Goal: Task Accomplishment & Management: Manage account settings

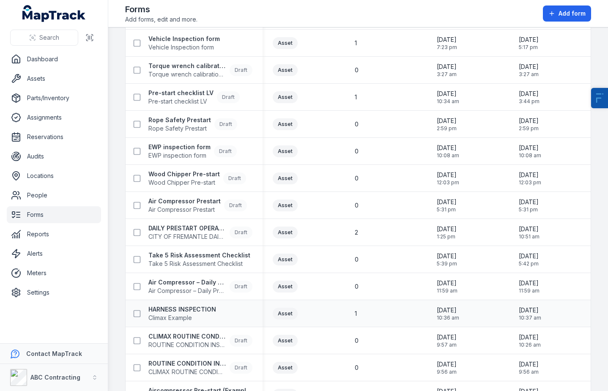
scroll to position [143, 0]
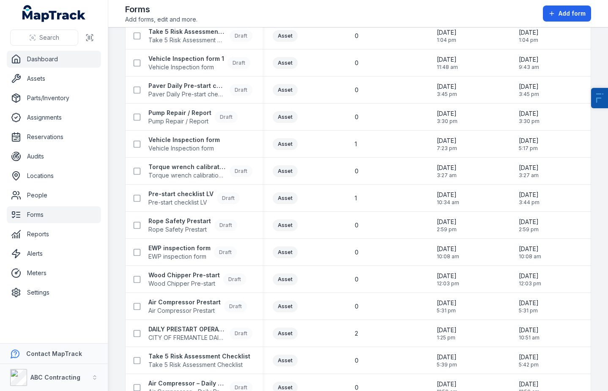
click at [57, 55] on link "Dashboard" at bounding box center [54, 59] width 94 height 17
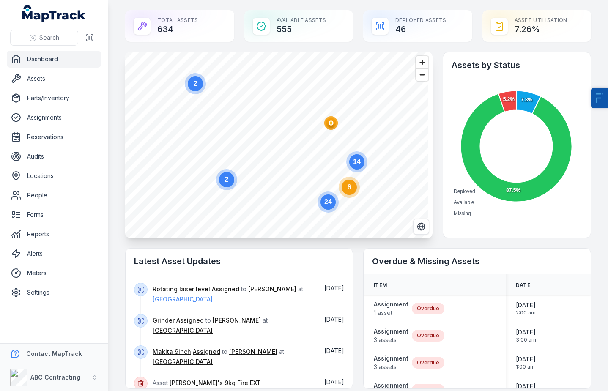
click at [166, 299] on link "[GEOGRAPHIC_DATA]" at bounding box center [183, 299] width 60 height 8
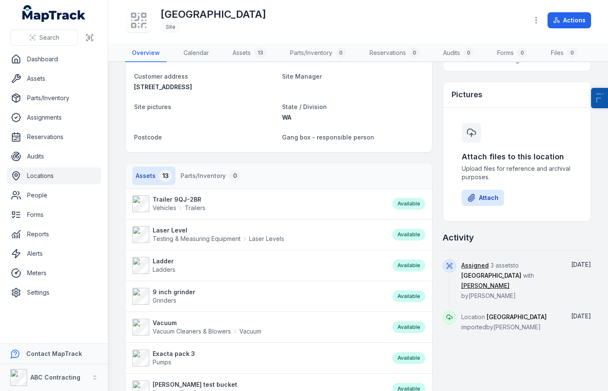
scroll to position [74, 0]
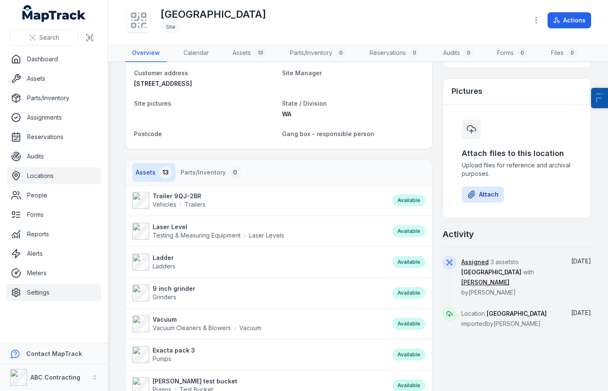
click at [42, 288] on link "Settings" at bounding box center [54, 292] width 94 height 17
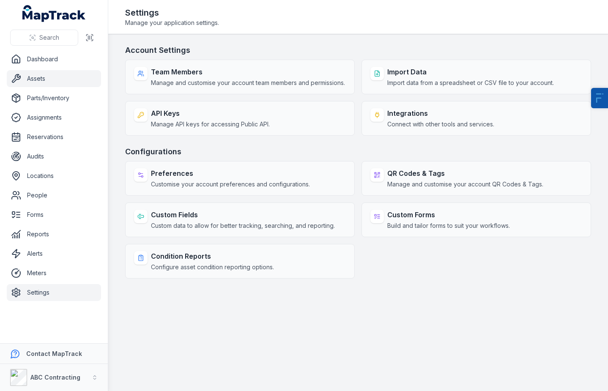
click at [61, 80] on link "Assets" at bounding box center [54, 78] width 94 height 17
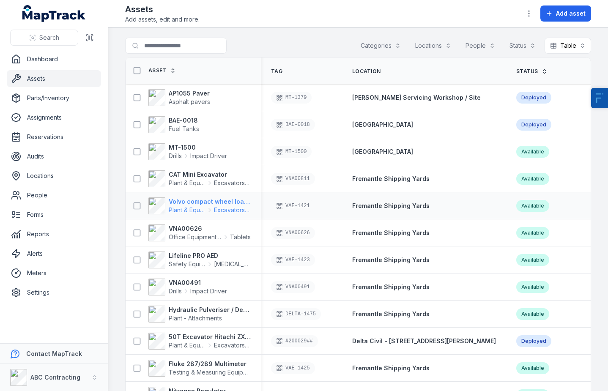
click at [195, 205] on strong "Volvo compact wheel loader" at bounding box center [210, 202] width 82 height 8
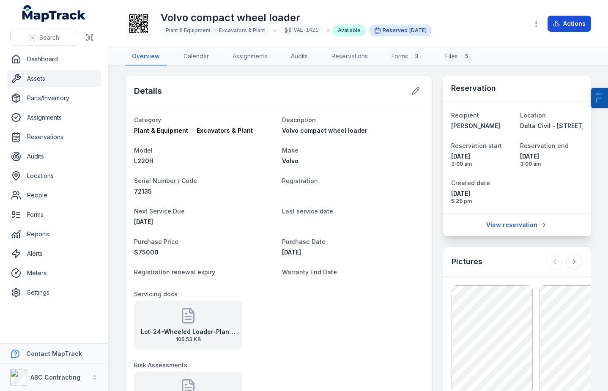
click at [574, 25] on button "Actions" at bounding box center [570, 24] width 44 height 16
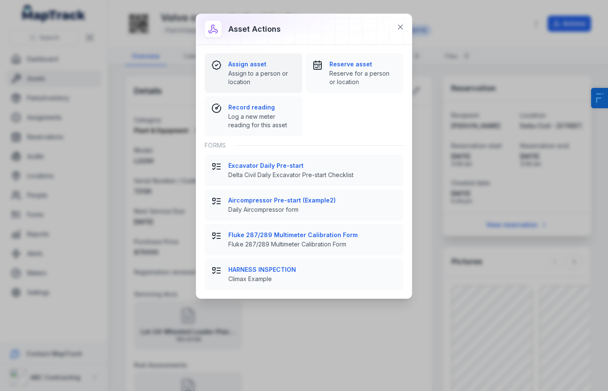
click at [246, 70] on span "Assign to a person or location" at bounding box center [261, 77] width 67 height 17
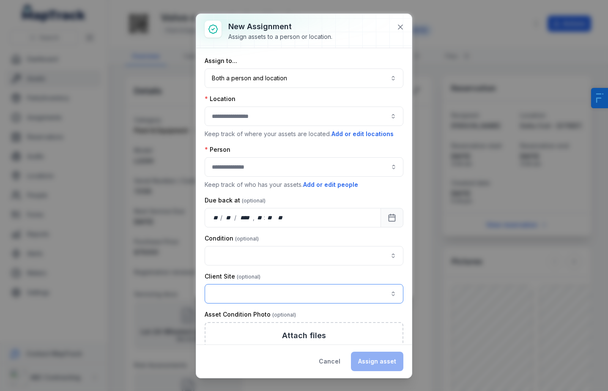
click at [232, 288] on button "button" at bounding box center [304, 293] width 199 height 19
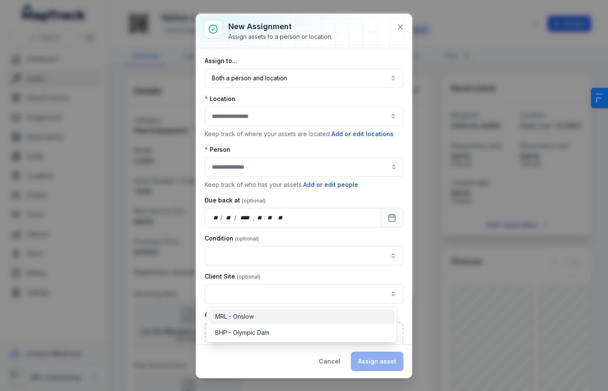
click at [239, 319] on span "MRL - Onslow" at bounding box center [234, 317] width 39 height 8
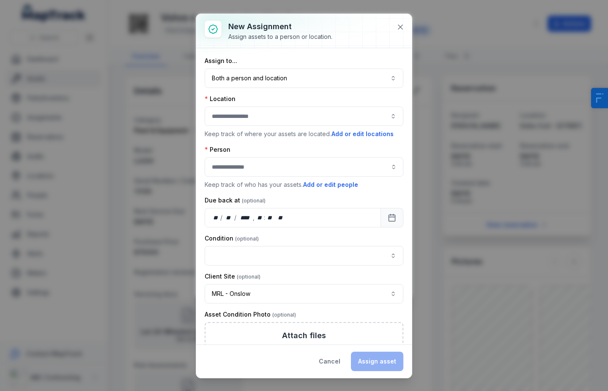
click at [273, 275] on div "Client Site" at bounding box center [304, 276] width 199 height 8
click at [263, 297] on button "**********" at bounding box center [304, 293] width 199 height 19
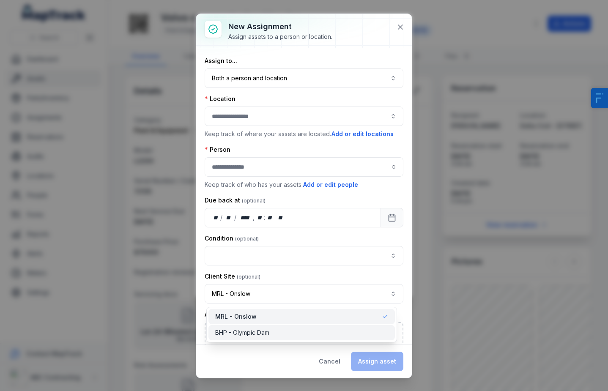
click at [253, 328] on div "BHP - Olympic Dam" at bounding box center [302, 332] width 187 height 15
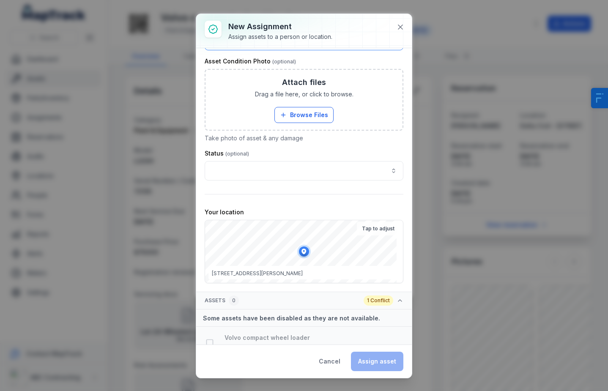
scroll to position [301, 0]
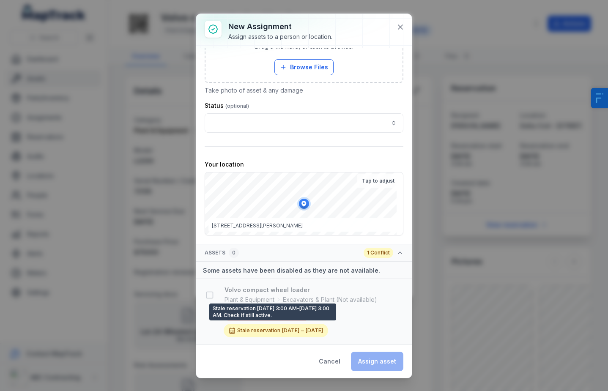
click at [254, 333] on div "Stale reservation [DATE] – [DATE]" at bounding box center [276, 331] width 105 height 14
click at [254, 332] on div "Stale reservation [DATE] – [DATE]" at bounding box center [276, 331] width 105 height 14
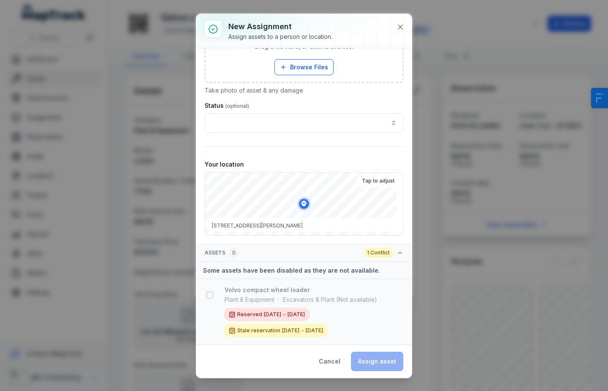
click at [333, 337] on div "Reserved [DATE] – [DATE] Stale reservation [DATE] – [DATE]" at bounding box center [304, 323] width 201 height 30
click at [336, 361] on button "Cancel" at bounding box center [330, 361] width 36 height 19
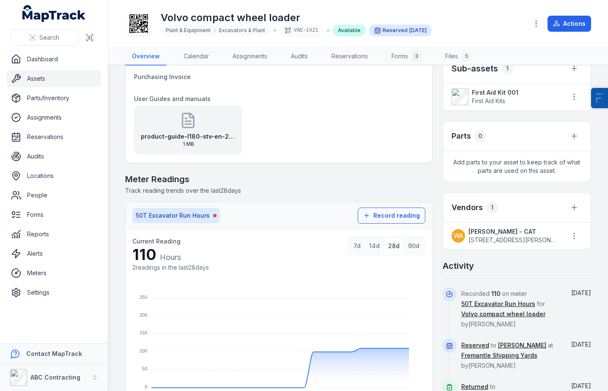
scroll to position [390, 0]
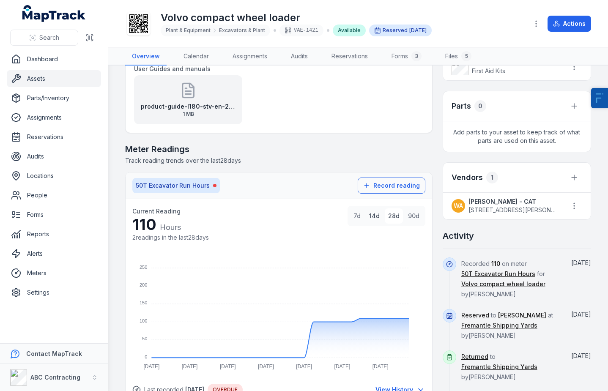
click at [374, 217] on button "14d" at bounding box center [374, 216] width 17 height 15
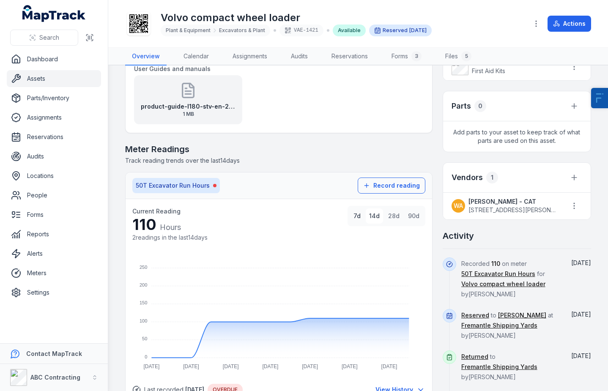
click at [354, 217] on button "7d" at bounding box center [357, 216] width 14 height 15
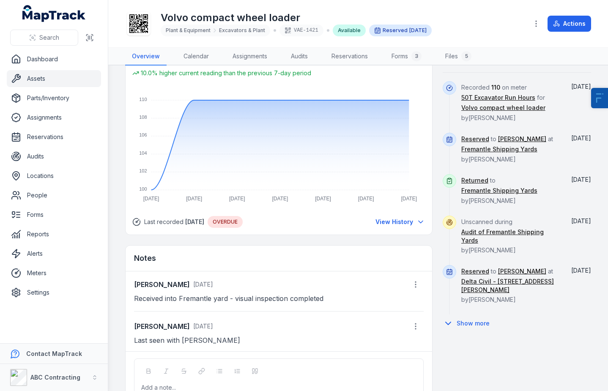
scroll to position [592, 0]
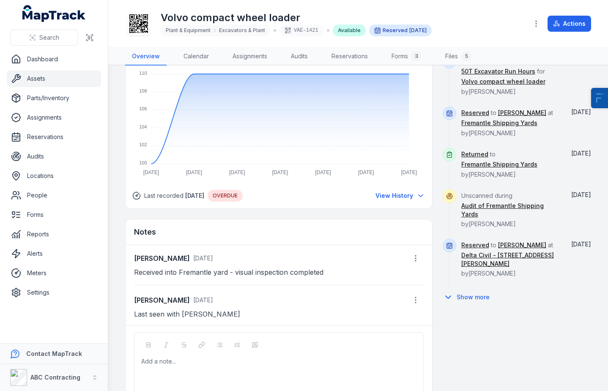
click at [293, 271] on p "Received into Fremantle yard - visual inspection completed" at bounding box center [279, 273] width 290 height 12
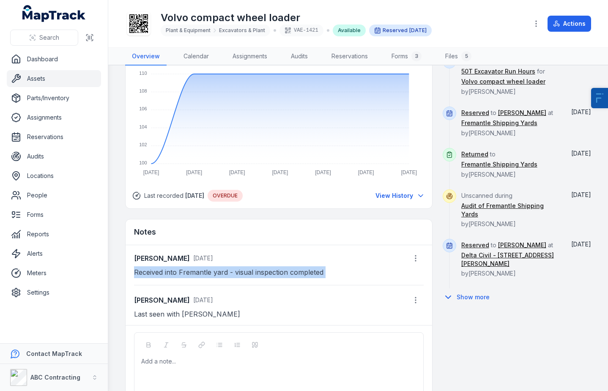
click at [293, 271] on p "Received into Fremantle yard - visual inspection completed" at bounding box center [279, 273] width 290 height 12
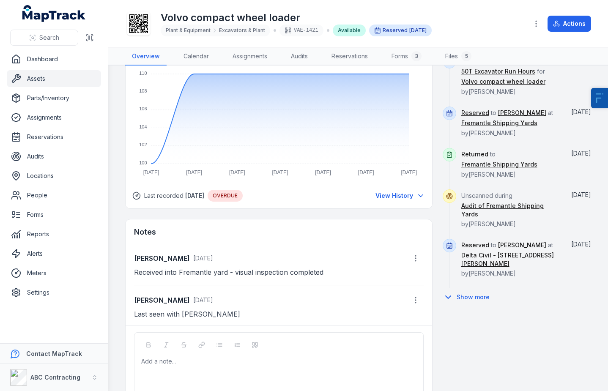
click at [293, 271] on p "Received into Fremantle yard - visual inspection completed" at bounding box center [279, 273] width 290 height 12
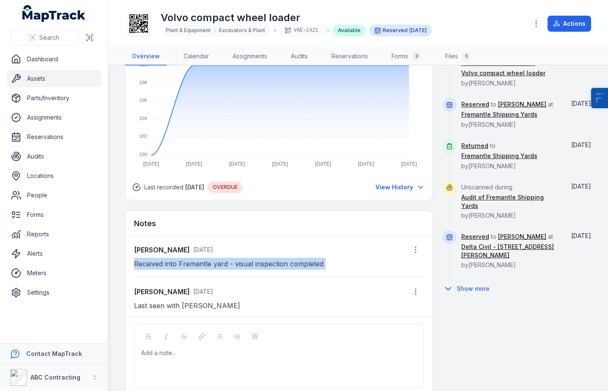
scroll to position [634, 0]
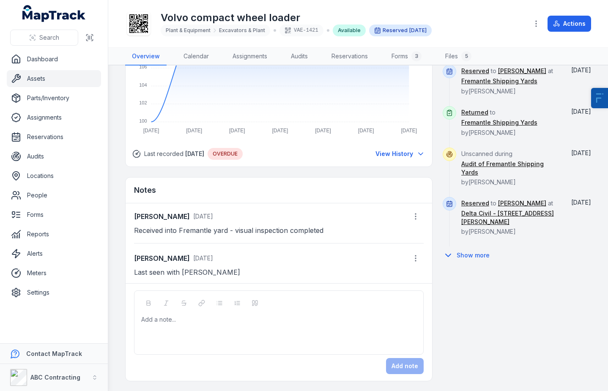
click at [120, 160] on main "Details Category Plant & Equipment Excavators & Plant Description Volvo compact…" at bounding box center [358, 229] width 500 height 326
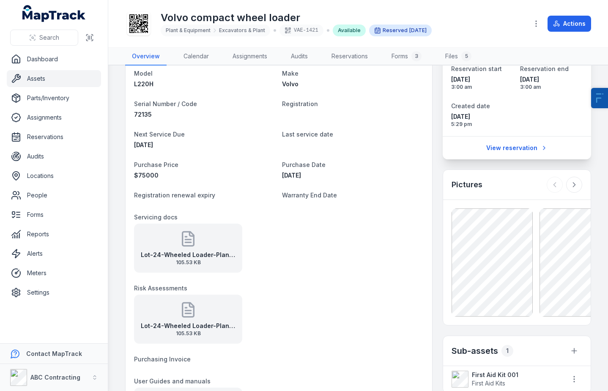
scroll to position [0, 0]
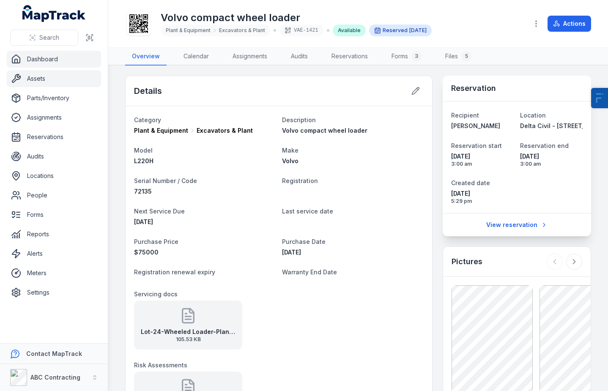
click at [74, 63] on link "Dashboard" at bounding box center [54, 59] width 94 height 17
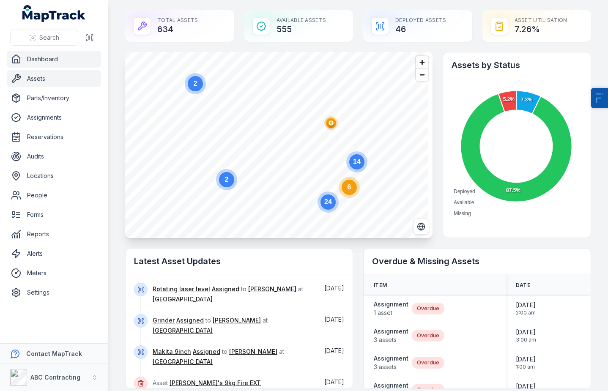
click at [63, 84] on link "Assets" at bounding box center [54, 78] width 94 height 17
click at [47, 118] on link "Assignments" at bounding box center [54, 117] width 94 height 17
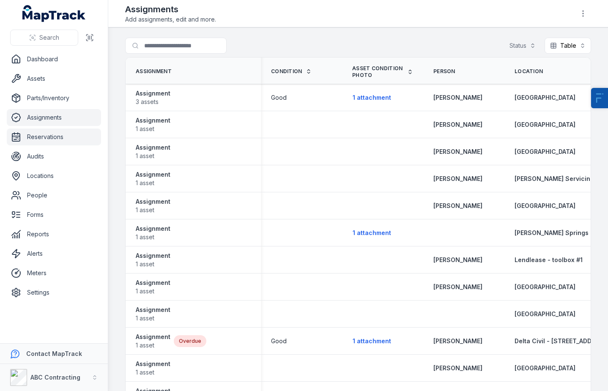
click at [45, 144] on link "Reservations" at bounding box center [54, 137] width 94 height 17
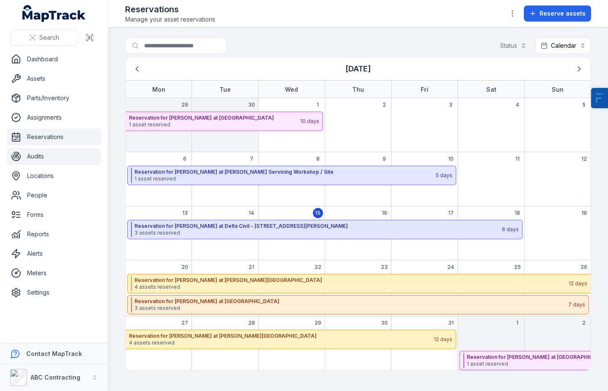
click at [68, 156] on link "Audits" at bounding box center [54, 156] width 94 height 17
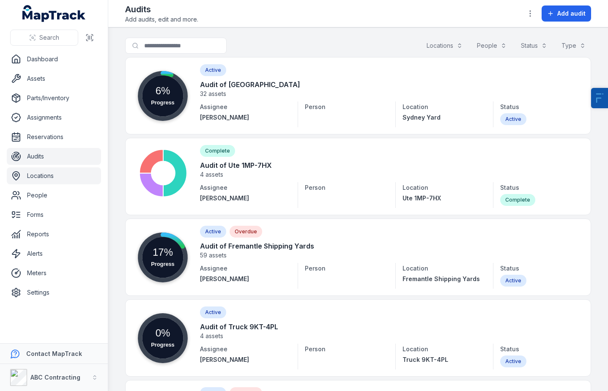
click at [47, 177] on link "Locations" at bounding box center [54, 176] width 94 height 17
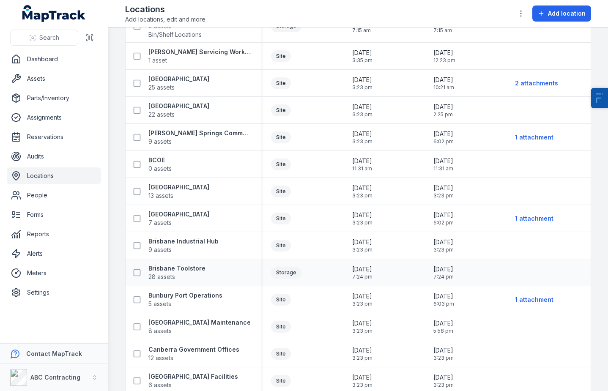
scroll to position [94, 0]
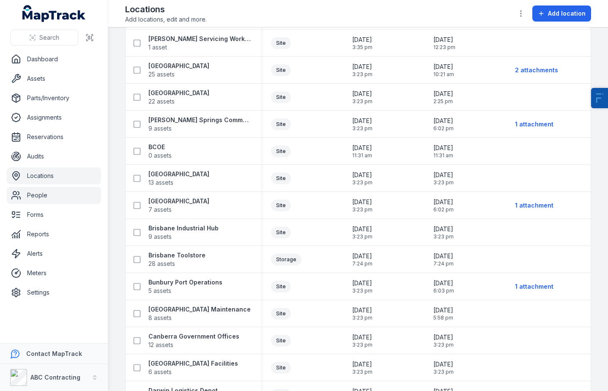
click at [68, 201] on link "People" at bounding box center [54, 195] width 94 height 17
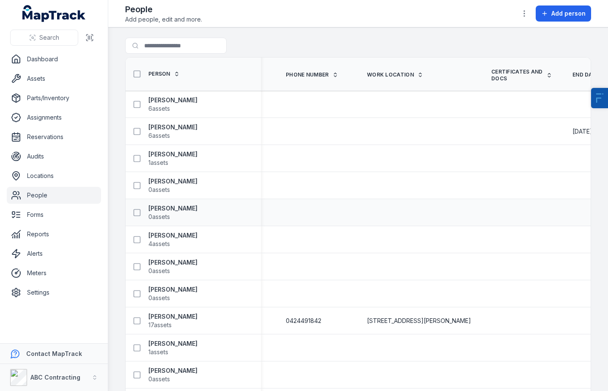
scroll to position [0, 686]
click at [56, 214] on link "Forms" at bounding box center [54, 214] width 94 height 17
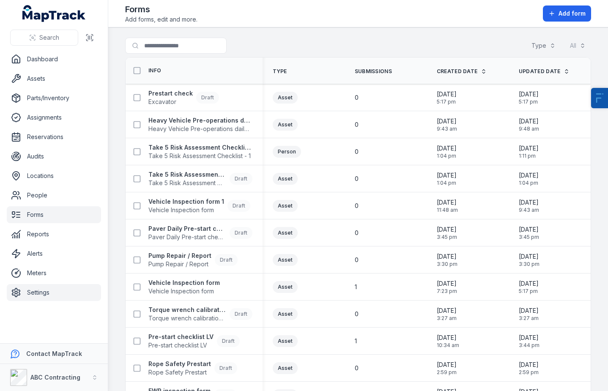
click at [52, 290] on link "Settings" at bounding box center [54, 292] width 94 height 17
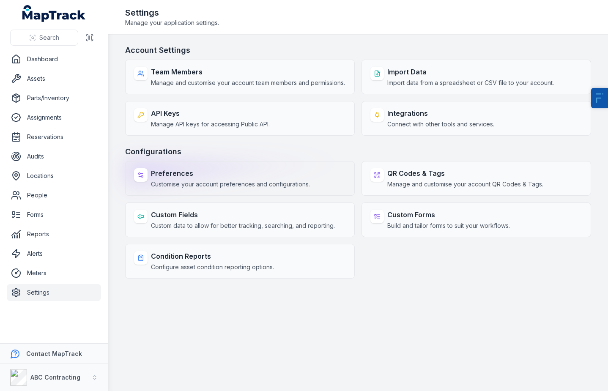
click at [177, 179] on strong "Preferences" at bounding box center [230, 173] width 159 height 10
select select "****"
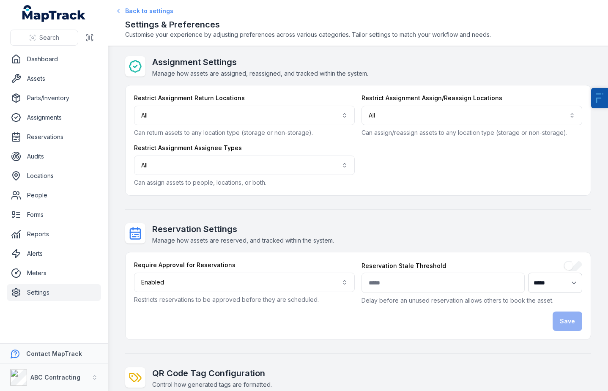
click at [153, 11] on span "Back to settings" at bounding box center [149, 11] width 48 height 8
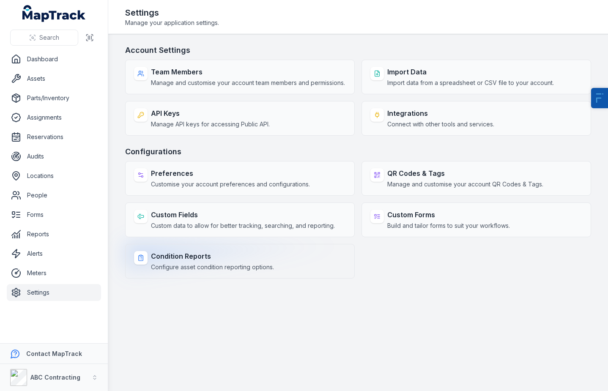
click at [175, 261] on strong "Condition Reports" at bounding box center [212, 256] width 123 height 10
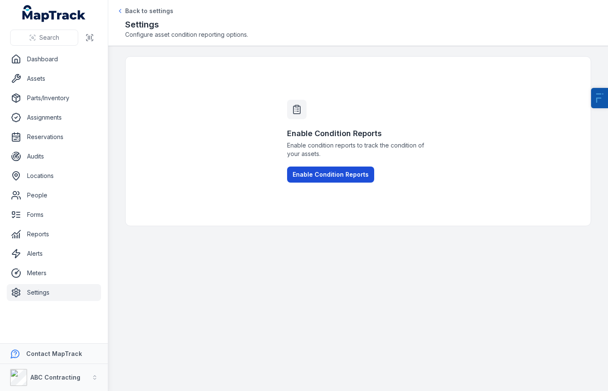
click at [295, 182] on button "Enable Condition Reports" at bounding box center [330, 175] width 87 height 16
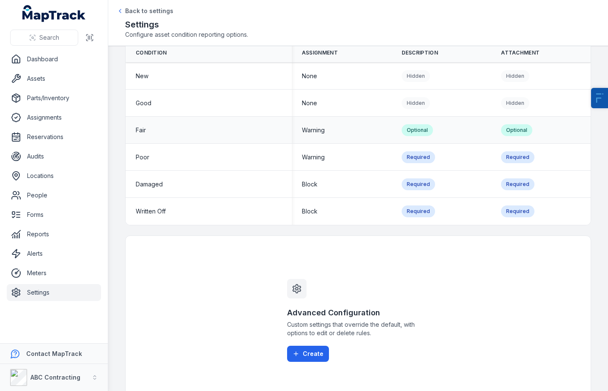
scroll to position [101, 0]
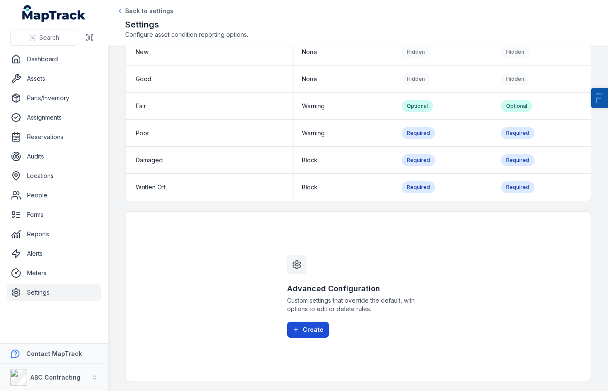
click at [292, 334] on button "Create" at bounding box center [308, 330] width 42 height 16
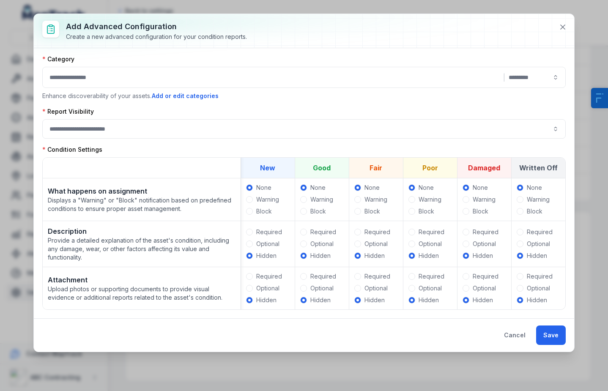
click at [203, 203] on span "Displays a "Warning" or "Block" notification based on predefined conditions to …" at bounding box center [142, 204] width 188 height 17
click at [238, 165] on th at bounding box center [142, 168] width 198 height 21
click at [557, 22] on button at bounding box center [563, 27] width 16 height 16
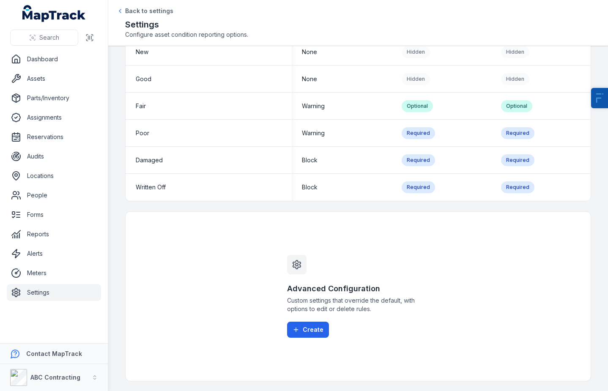
scroll to position [0, 0]
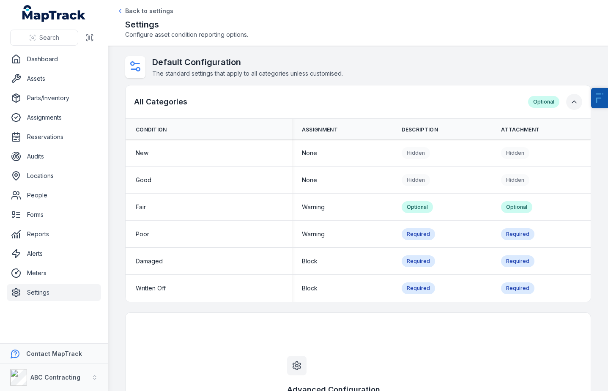
click at [570, 98] on icon "button" at bounding box center [574, 102] width 8 height 8
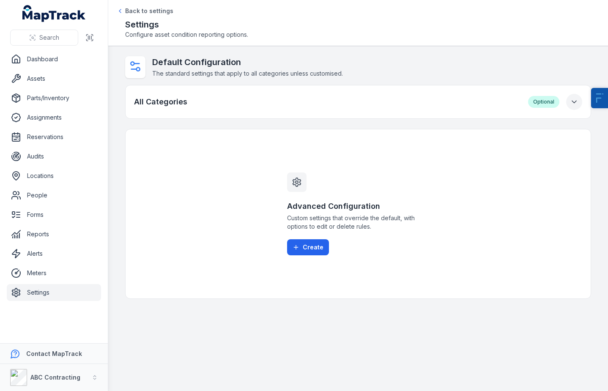
click at [570, 103] on button "button" at bounding box center [575, 102] width 16 height 16
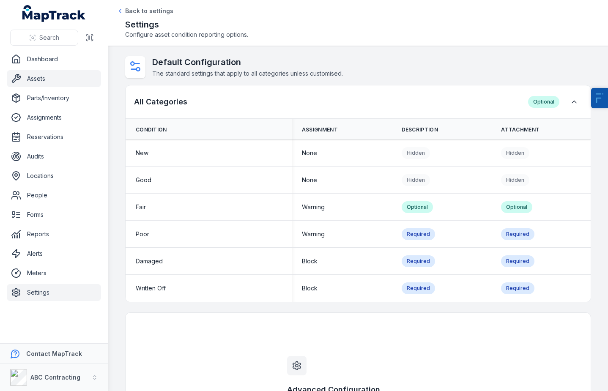
click at [51, 83] on link "Assets" at bounding box center [54, 78] width 94 height 17
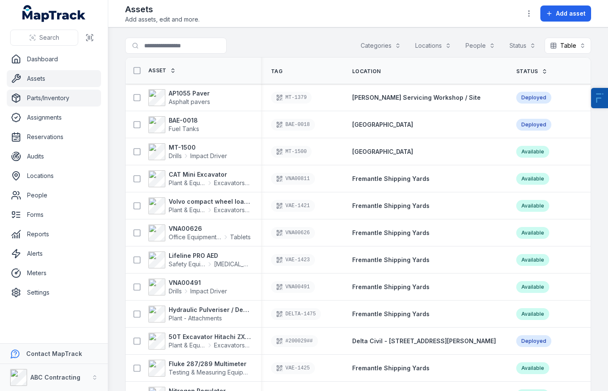
click at [79, 102] on link "Parts/Inventory" at bounding box center [54, 98] width 94 height 17
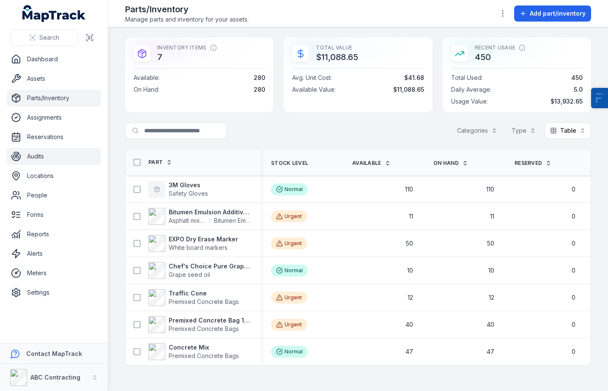
click at [59, 159] on link "Audits" at bounding box center [54, 156] width 94 height 17
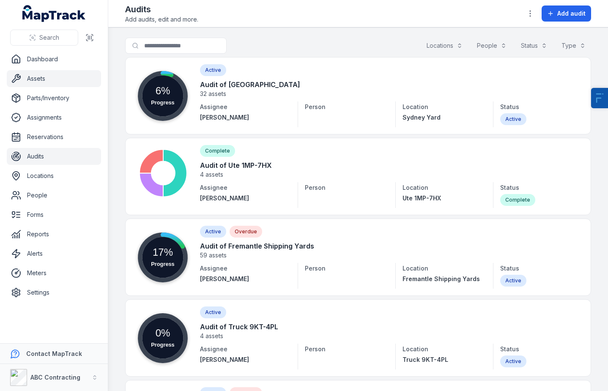
click at [53, 77] on link "Assets" at bounding box center [54, 78] width 94 height 17
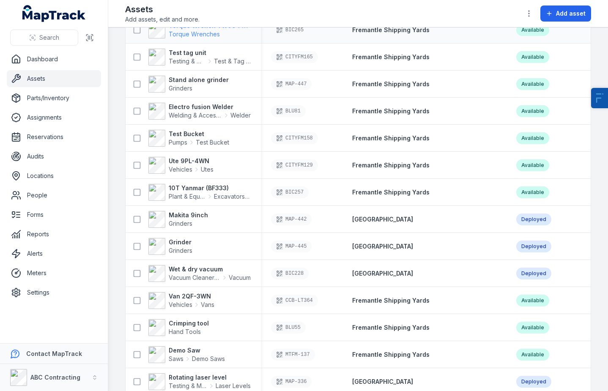
scroll to position [943, 0]
